Goal: Navigation & Orientation: Find specific page/section

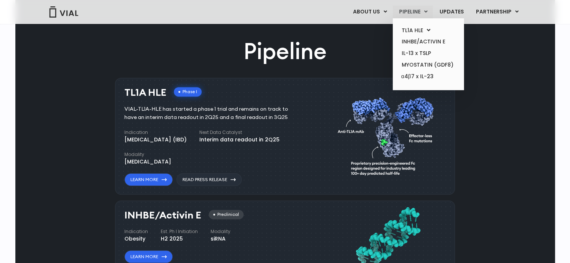
scroll to position [412, 0]
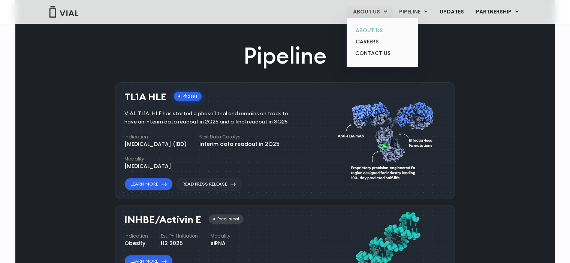
click at [369, 30] on link "ABOUT US" at bounding box center [382, 31] width 66 height 12
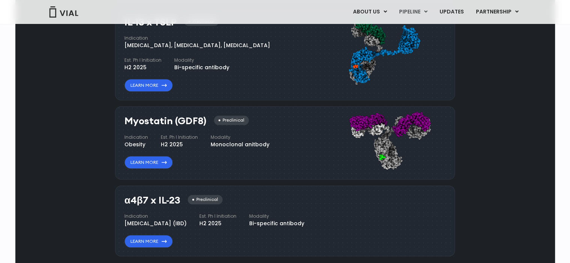
scroll to position [786, 0]
